Goal: Task Accomplishment & Management: Manage account settings

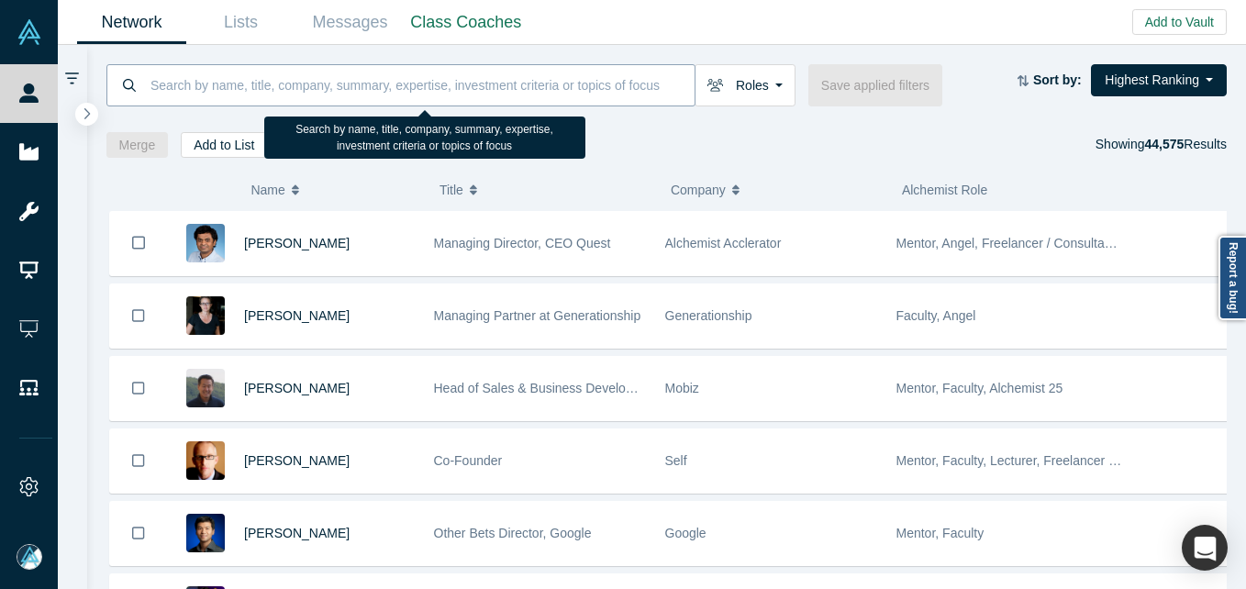
drag, startPoint x: 0, startPoint y: 0, endPoint x: 347, endPoint y: 86, distance: 357.5
click at [347, 85] on input at bounding box center [422, 84] width 546 height 43
paste input "[PERSON_NAME]"
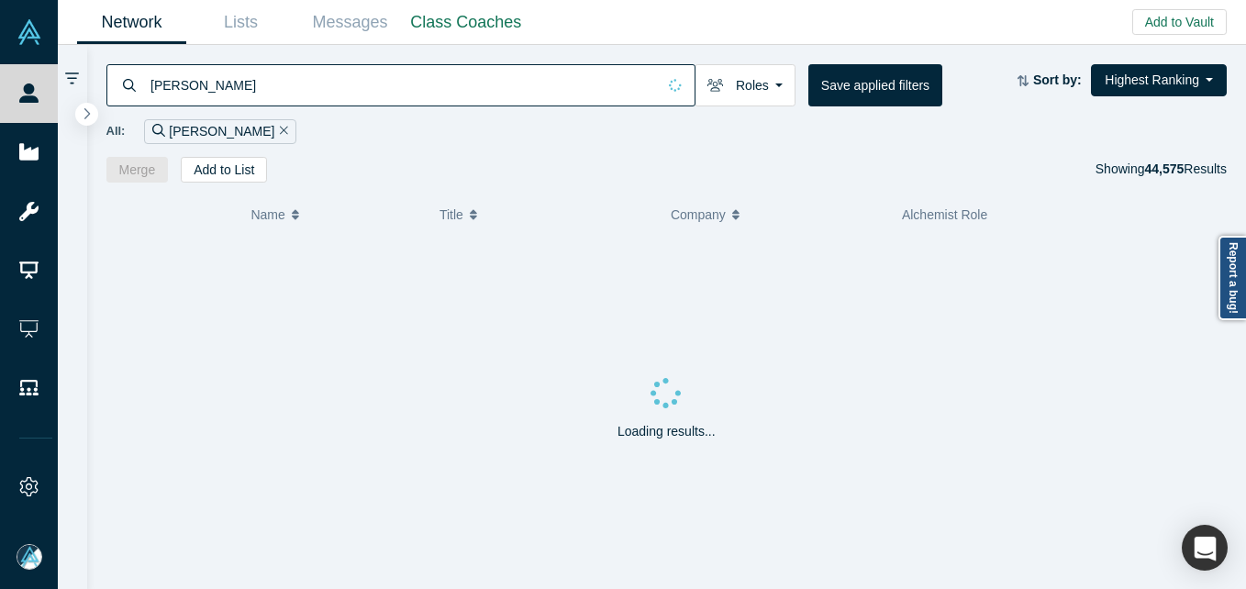
type input "[PERSON_NAME]"
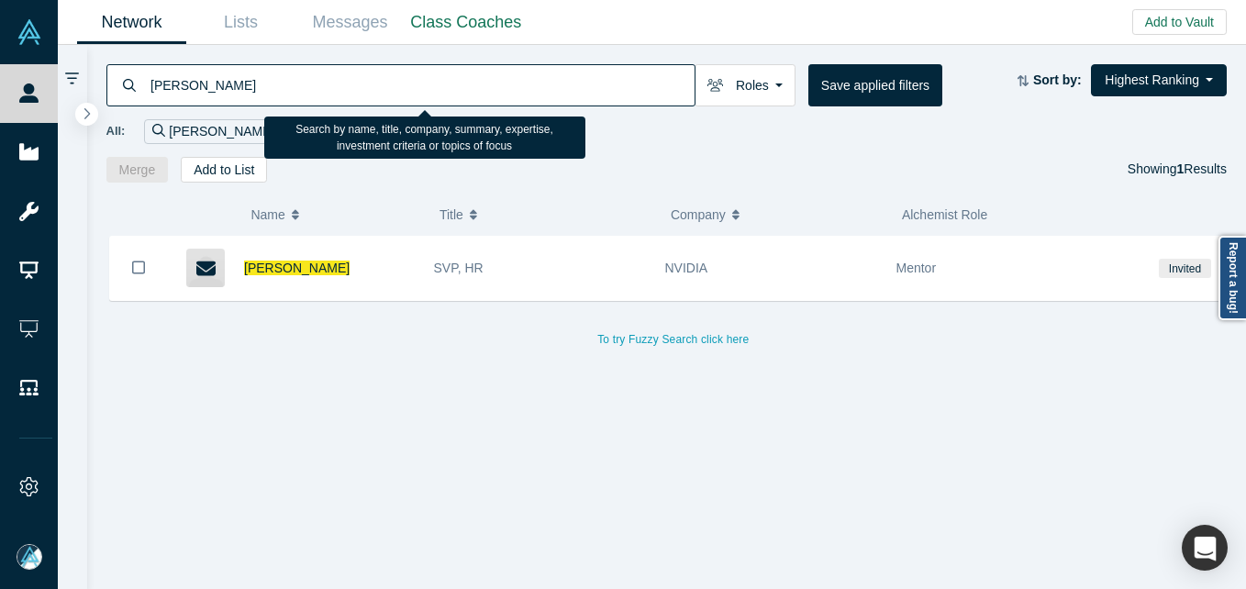
click at [344, 73] on input "[PERSON_NAME]" at bounding box center [422, 84] width 546 height 43
click at [333, 81] on input "[PERSON_NAME]" at bounding box center [422, 84] width 546 height 43
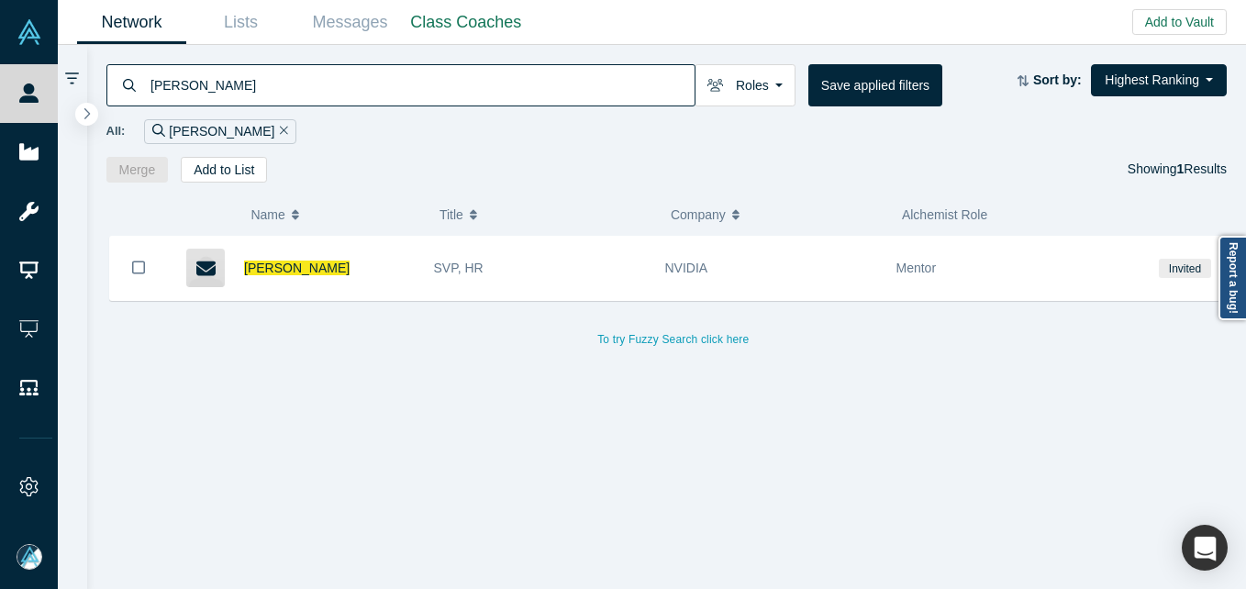
click at [363, 412] on div "[PERSON_NAME] SVP, HR NVIDIA Mentor Invited To try Fuzzy Search click here" at bounding box center [673, 420] width 1135 height 368
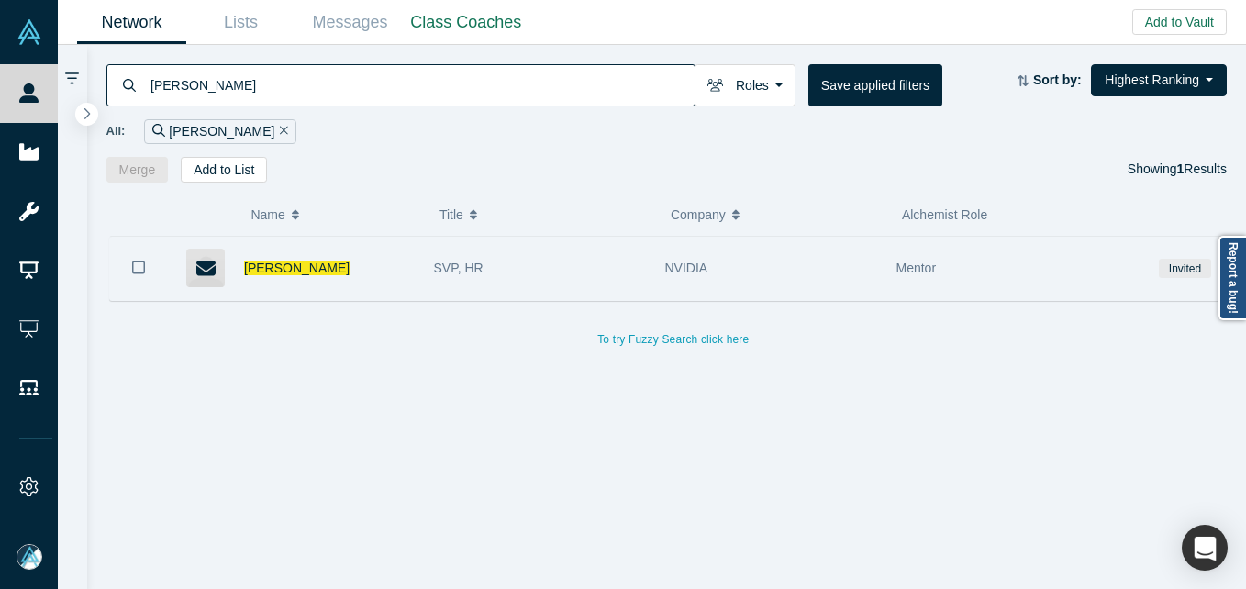
click at [269, 252] on div "[PERSON_NAME]" at bounding box center [329, 268] width 171 height 63
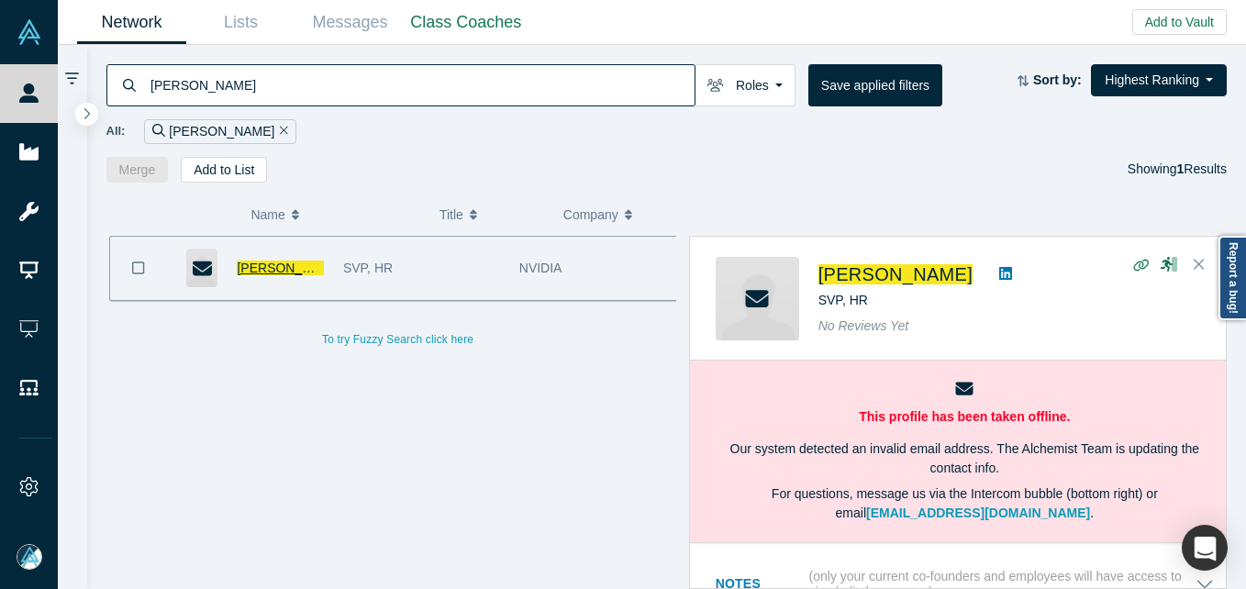
click at [283, 274] on span "[PERSON_NAME]" at bounding box center [290, 268] width 106 height 15
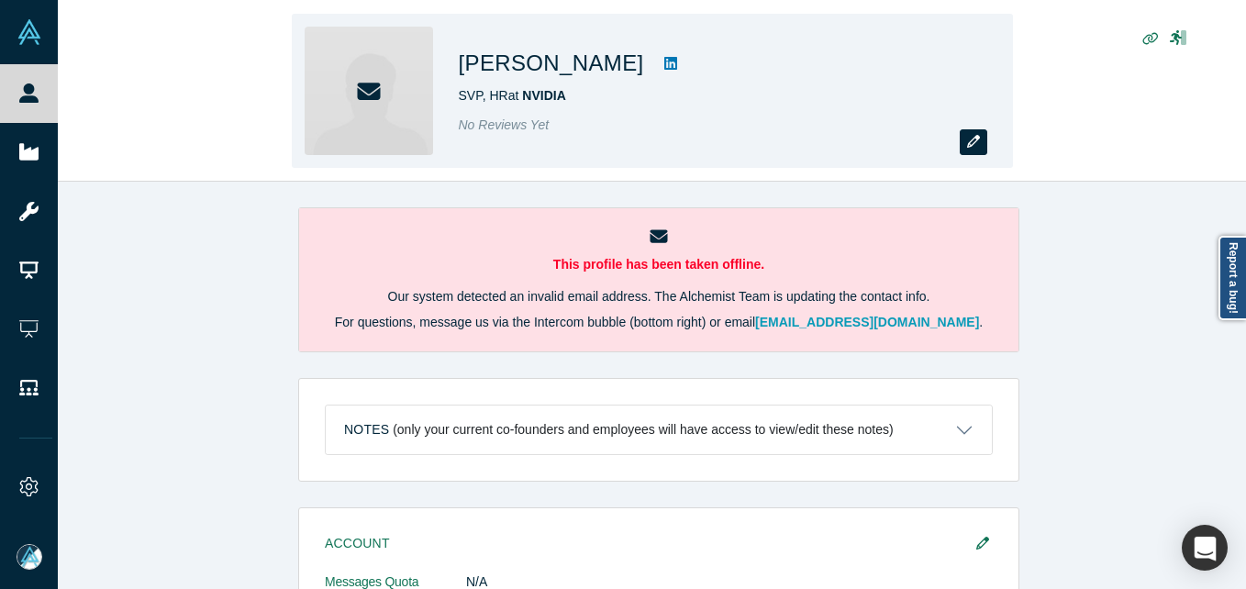
click at [965, 144] on button "button" at bounding box center [974, 142] width 28 height 26
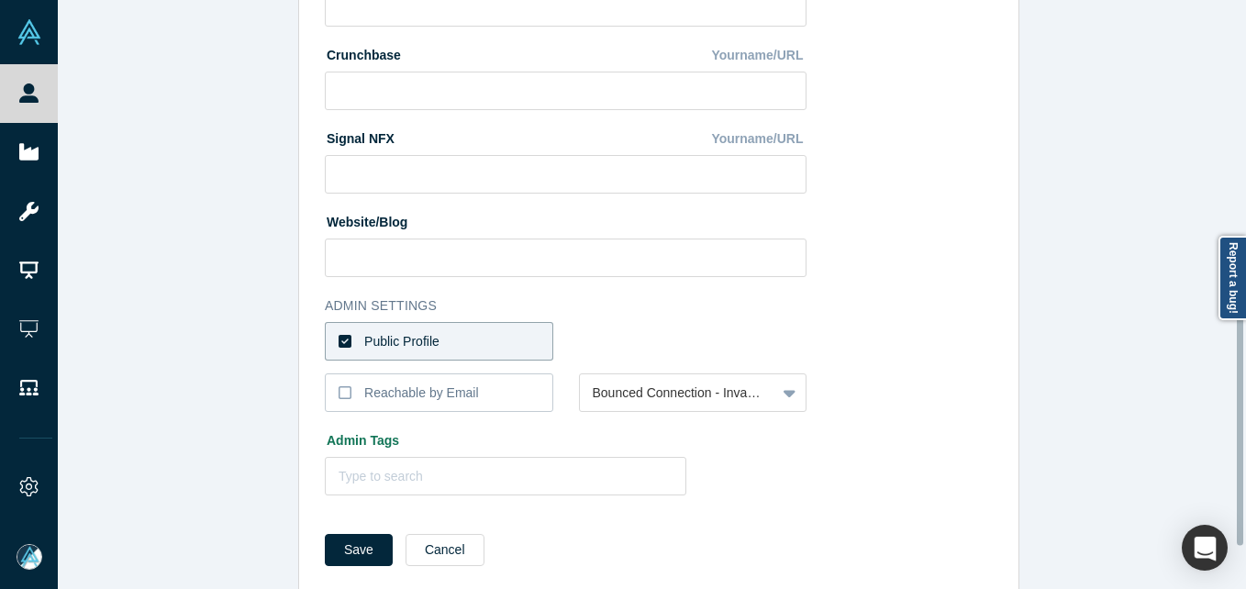
scroll to position [772, 0]
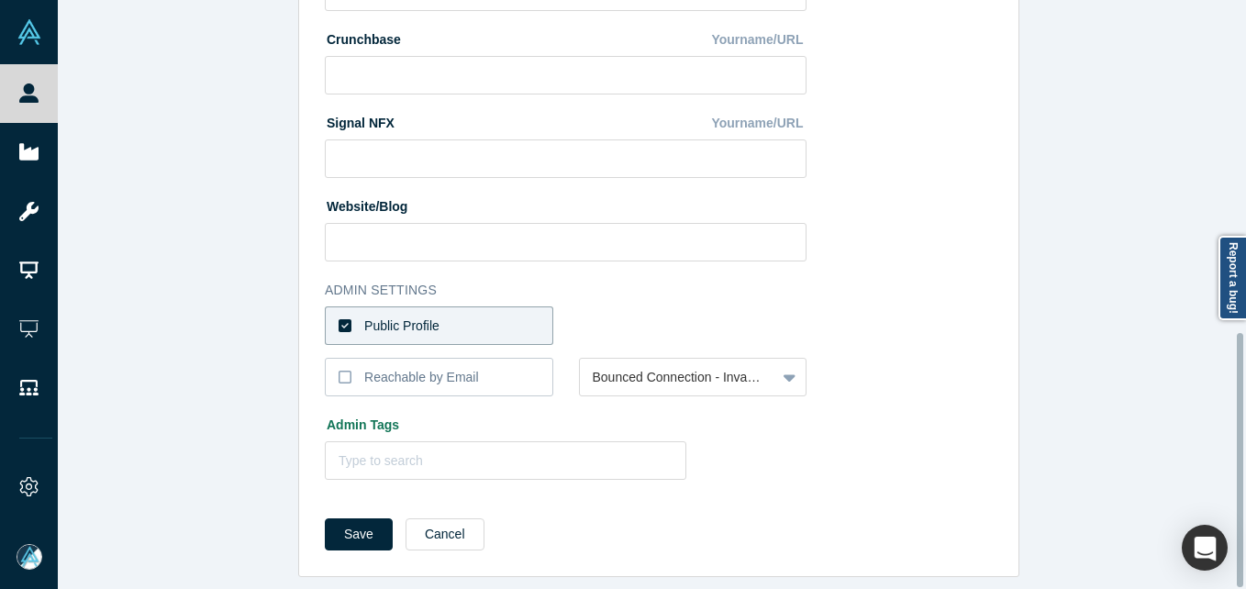
click at [480, 307] on label "Public Profile" at bounding box center [439, 326] width 229 height 39
click at [0, 0] on input "Public Profile" at bounding box center [0, 0] width 0 height 0
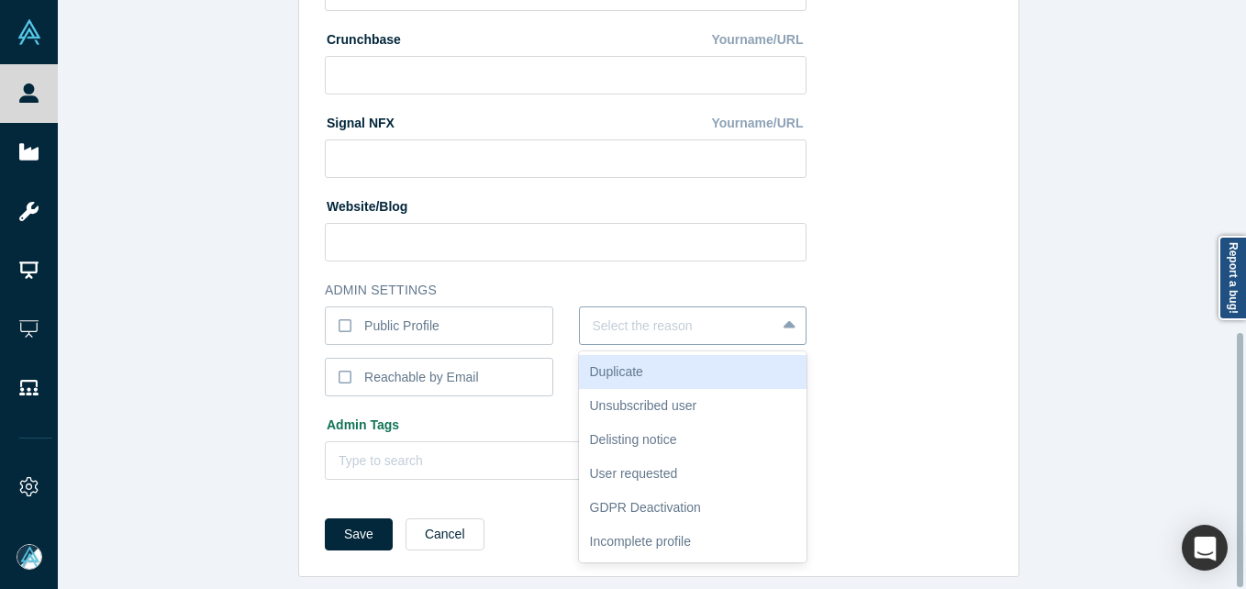
click at [643, 315] on div at bounding box center [678, 326] width 171 height 23
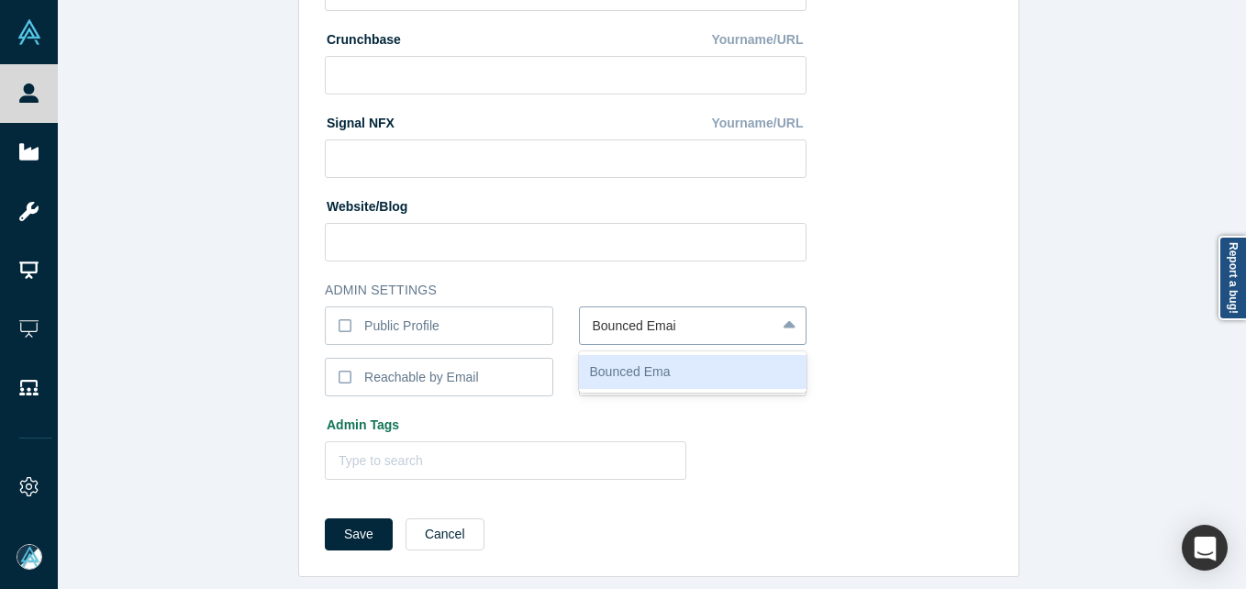
type input "Bounced Email"
click at [325, 519] on button "Save" at bounding box center [359, 535] width 68 height 32
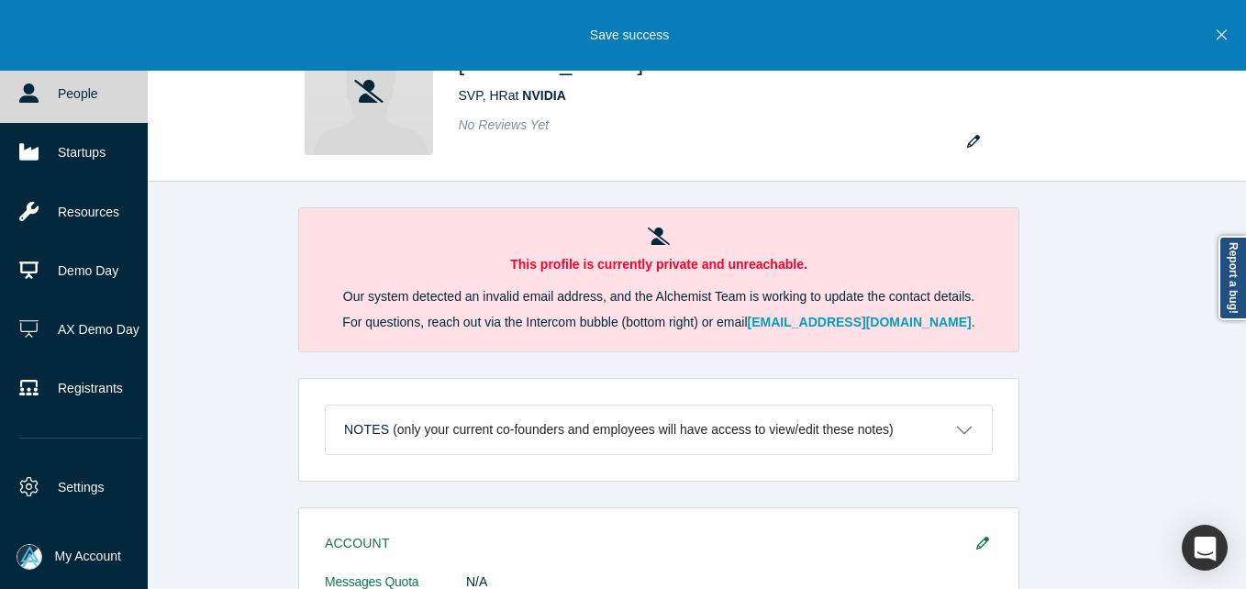
click at [28, 95] on icon at bounding box center [28, 93] width 19 height 19
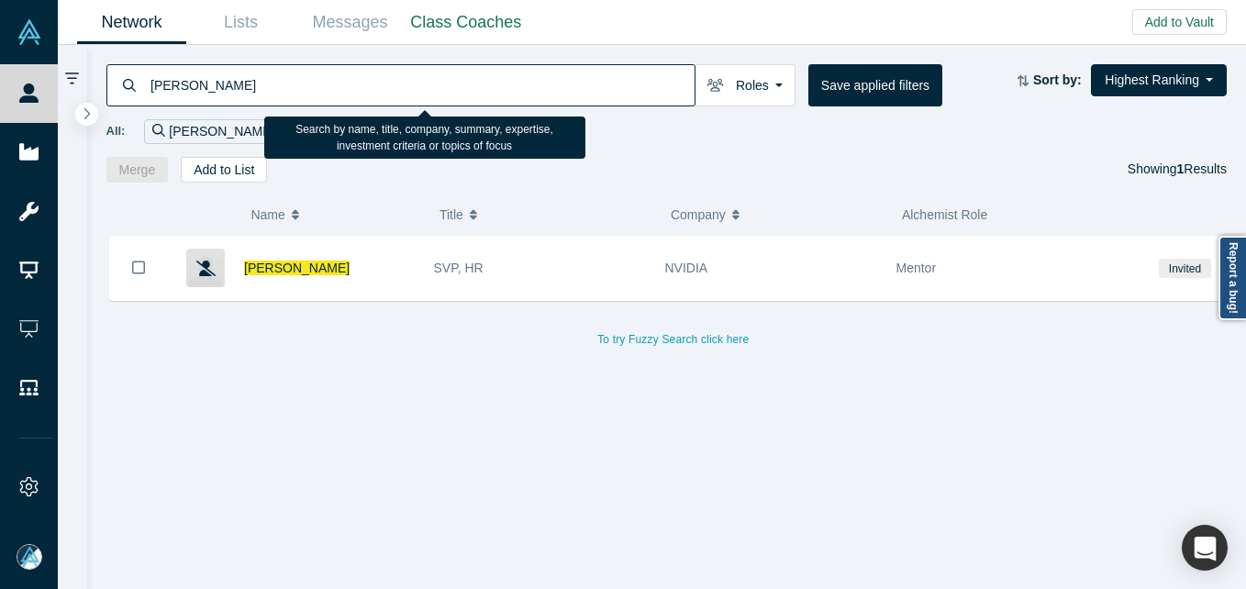
click at [273, 88] on input "[PERSON_NAME]" at bounding box center [422, 84] width 546 height 43
paste input "[PERSON_NAME]"
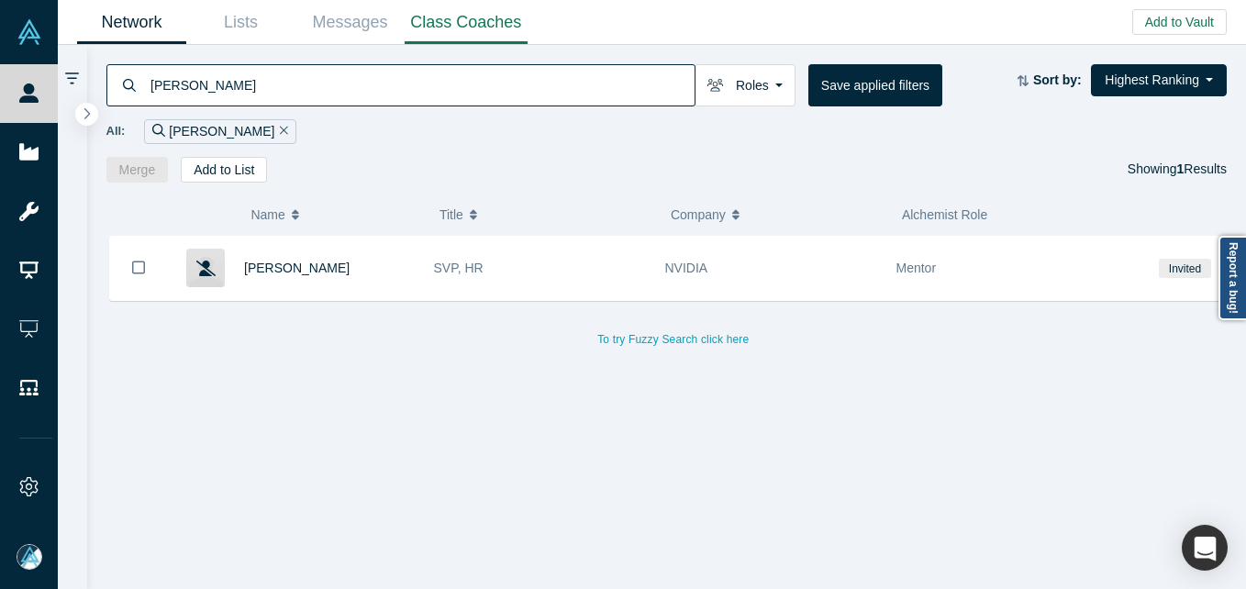
type input "[PERSON_NAME]"
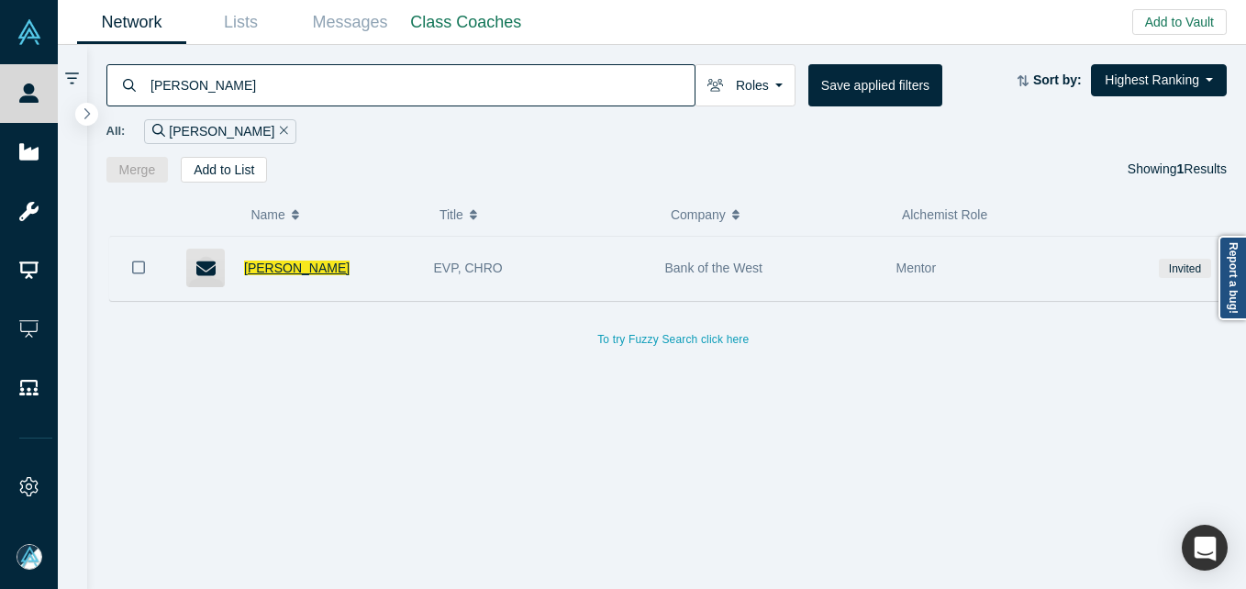
click at [293, 274] on span "[PERSON_NAME]" at bounding box center [297, 268] width 106 height 15
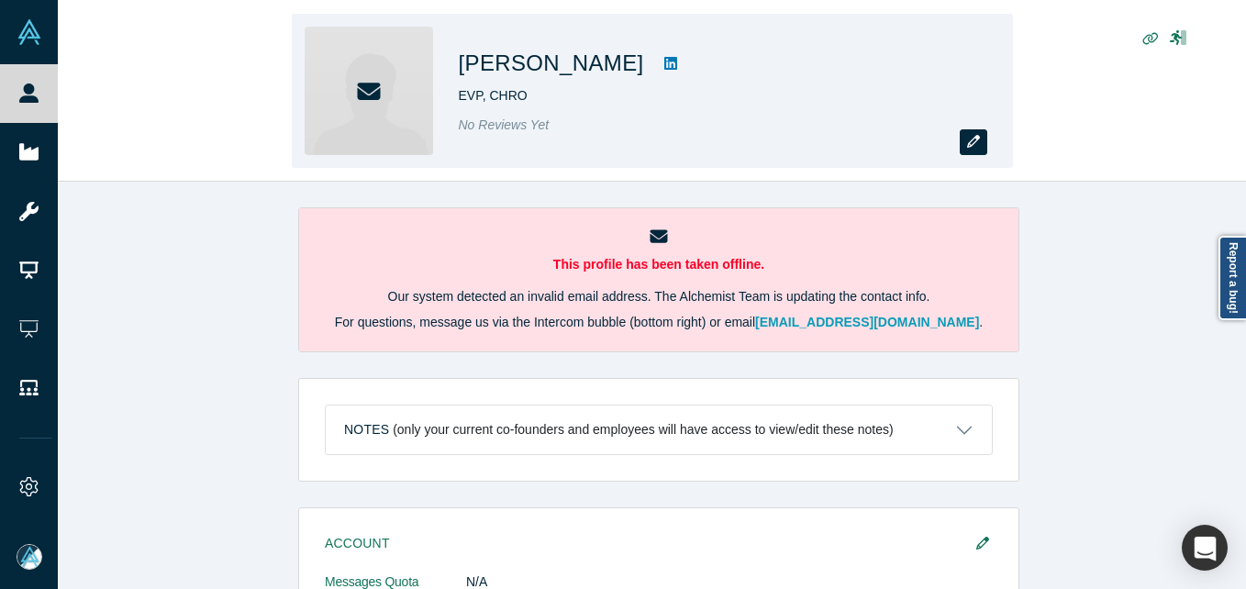
click at [968, 136] on icon "button" at bounding box center [973, 141] width 13 height 13
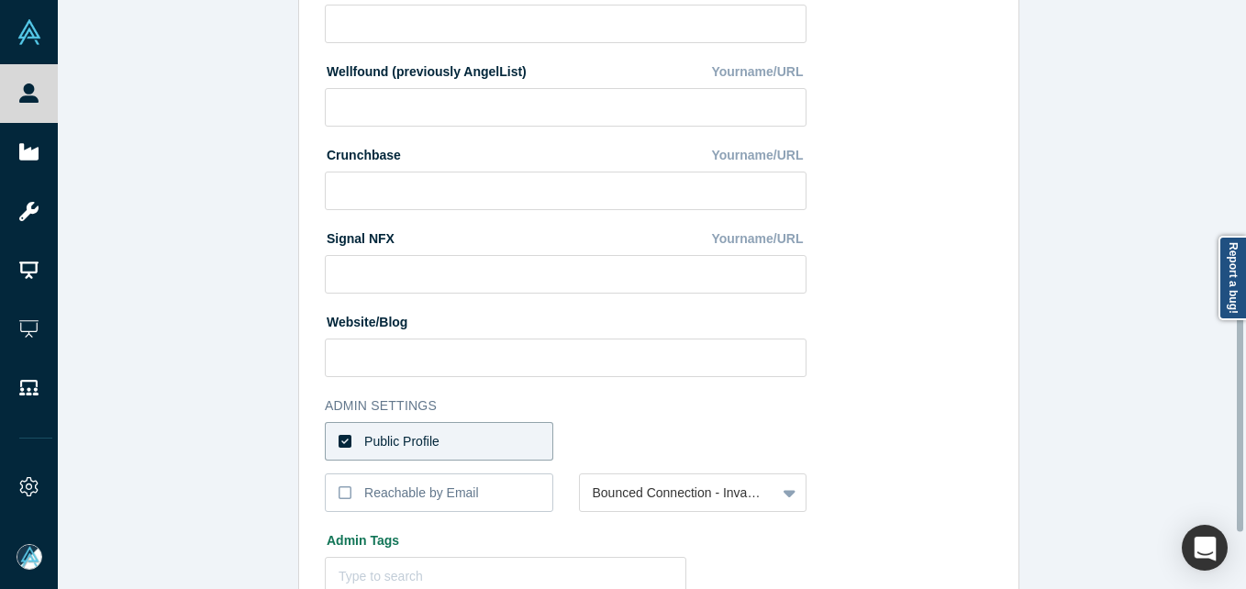
click at [383, 444] on div "Public Profile" at bounding box center [401, 441] width 75 height 19
click at [0, 0] on input "Public Profile" at bounding box center [0, 0] width 0 height 0
click at [649, 442] on div "Select the reason" at bounding box center [693, 441] width 229 height 39
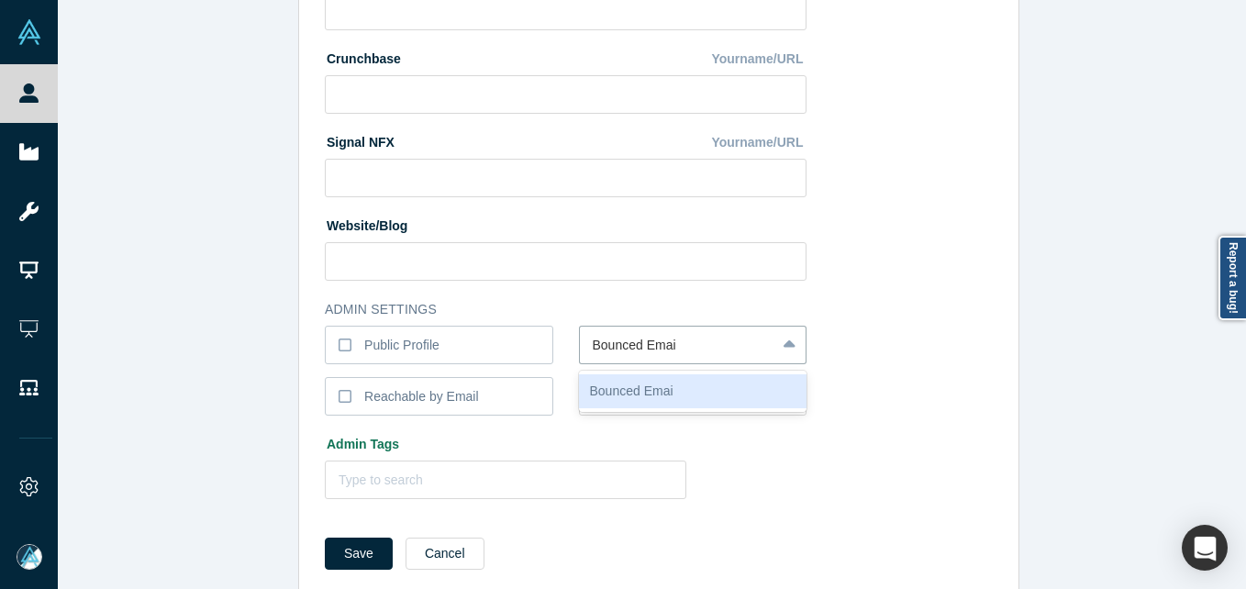
type input "Bounced Email"
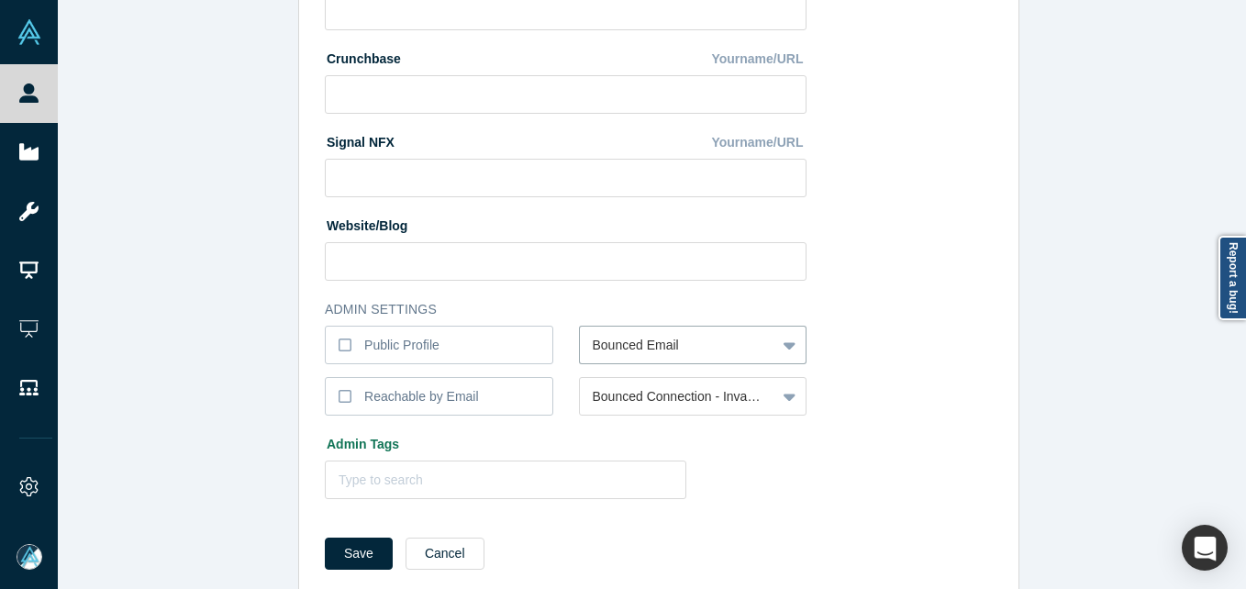
click at [325, 538] on button "Save" at bounding box center [359, 554] width 68 height 32
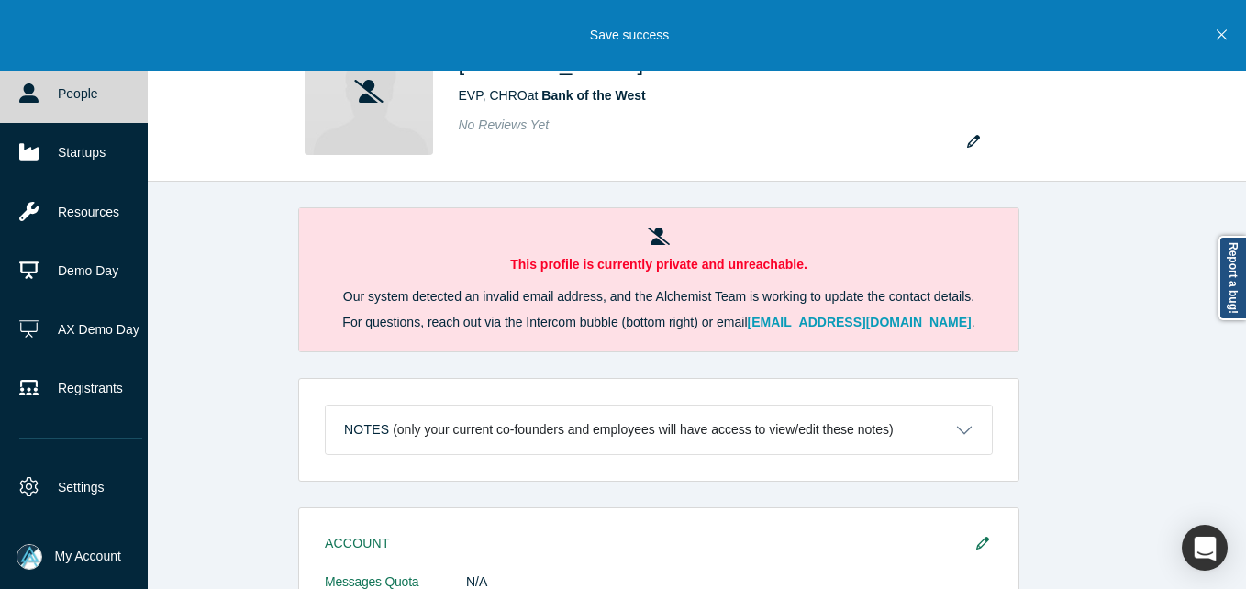
click at [37, 85] on icon at bounding box center [28, 93] width 19 height 19
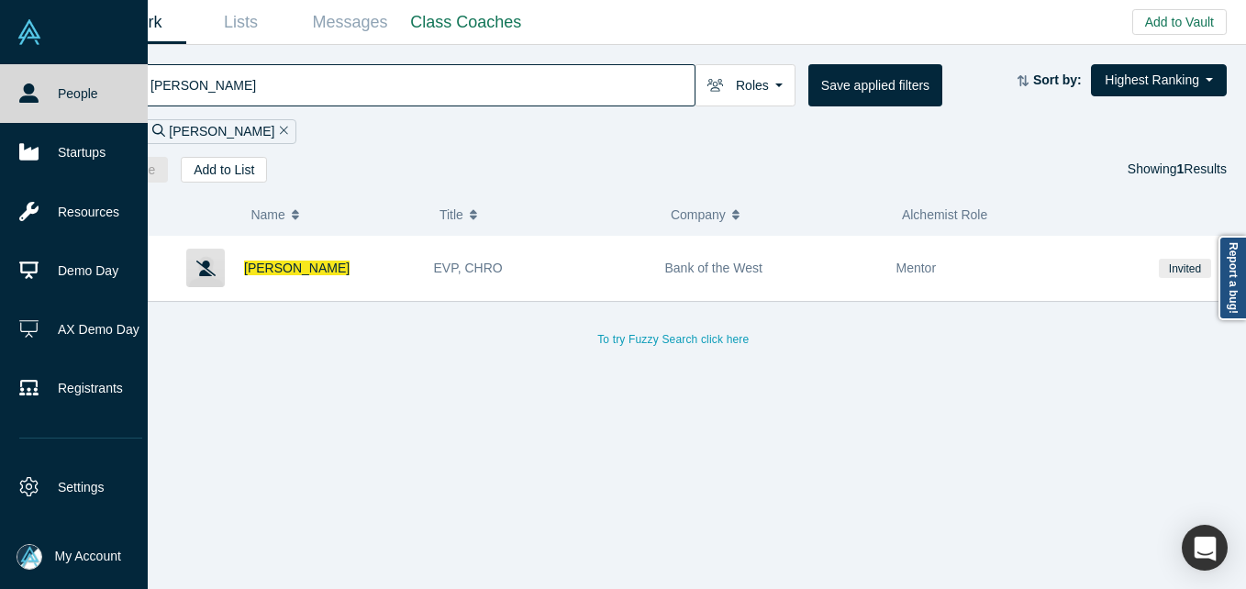
click at [40, 552] on img at bounding box center [30, 557] width 26 height 26
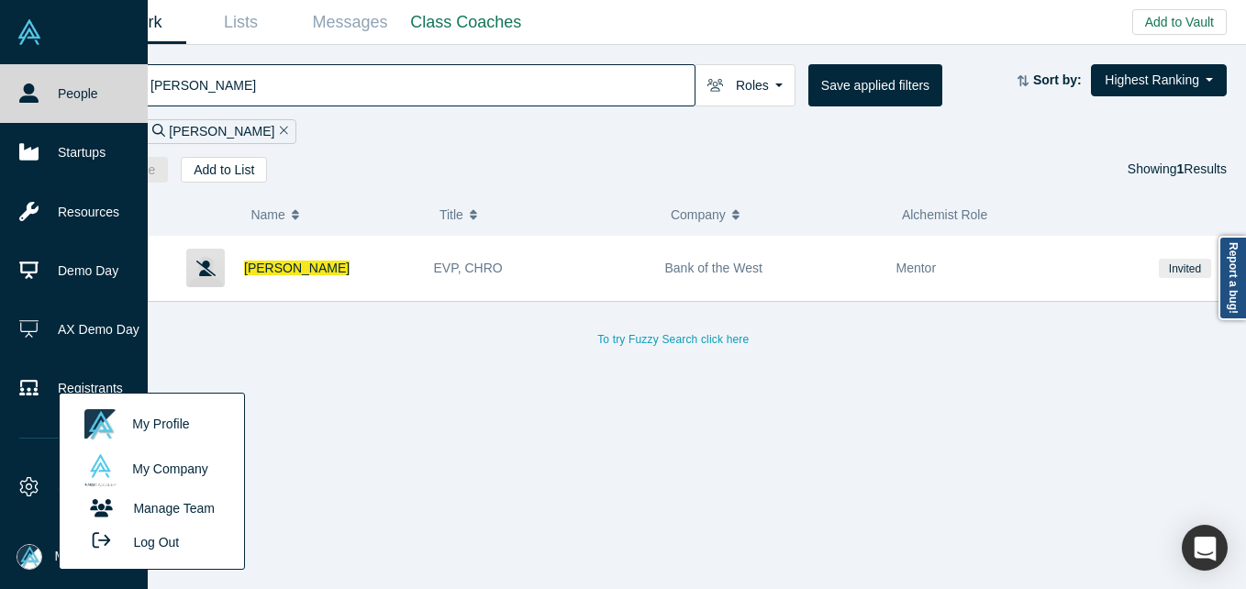
click at [173, 546] on button "Log Out" at bounding box center [130, 542] width 110 height 34
